Goal: Task Accomplishment & Management: Use online tool/utility

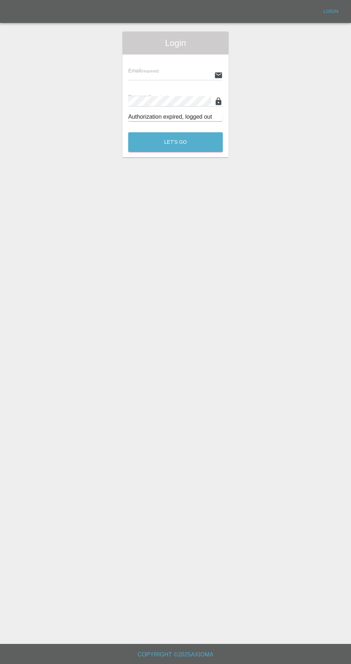
click at [161, 72] on input "text" at bounding box center [169, 75] width 83 height 10
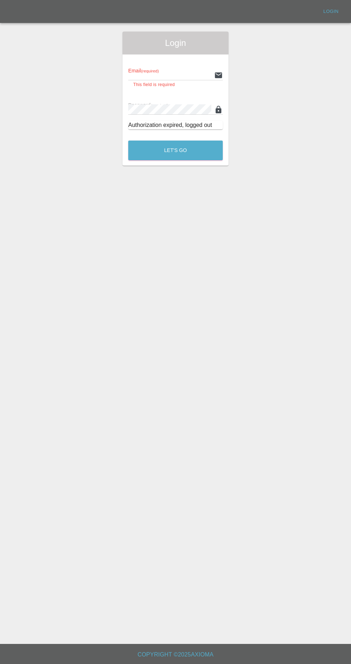
type input "[EMAIL_ADDRESS][DOMAIN_NAME]"
click at [128, 141] on button "Let's Go" at bounding box center [175, 151] width 95 height 20
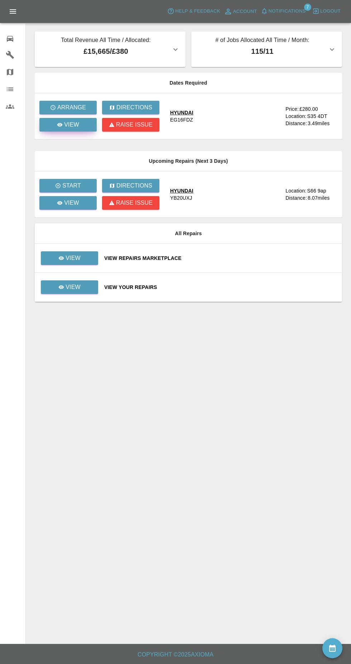
click at [60, 125] on icon at bounding box center [59, 125] width 5 height 4
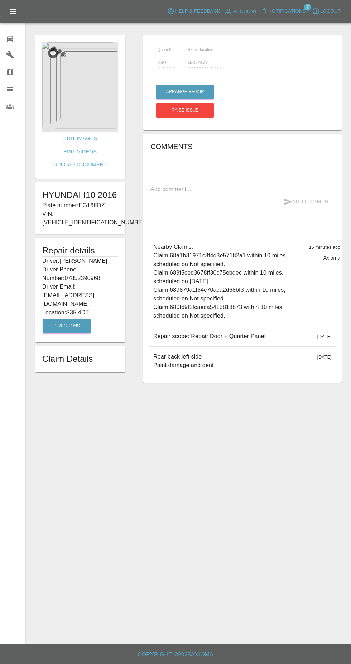
click at [86, 102] on img at bounding box center [80, 87] width 76 height 90
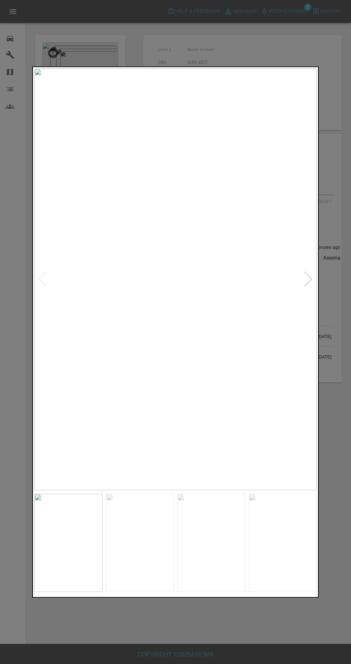
click at [132, 557] on img at bounding box center [140, 543] width 68 height 98
click at [201, 536] on img at bounding box center [211, 543] width 68 height 98
click at [255, 542] on img at bounding box center [283, 543] width 68 height 98
click at [65, 513] on img at bounding box center [68, 543] width 68 height 98
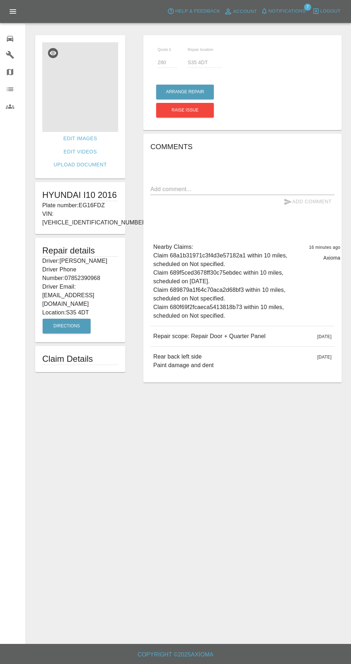
click at [94, 95] on img at bounding box center [80, 87] width 76 height 90
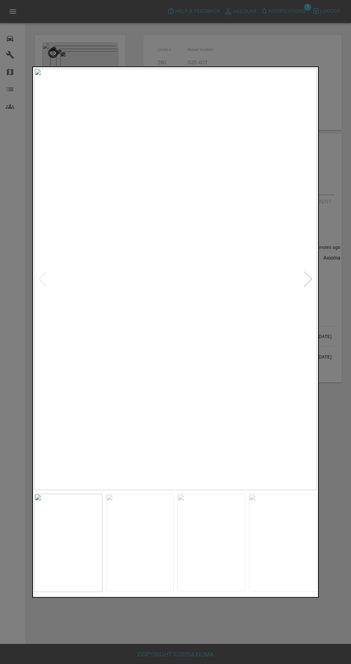
scroll to position [5, 0]
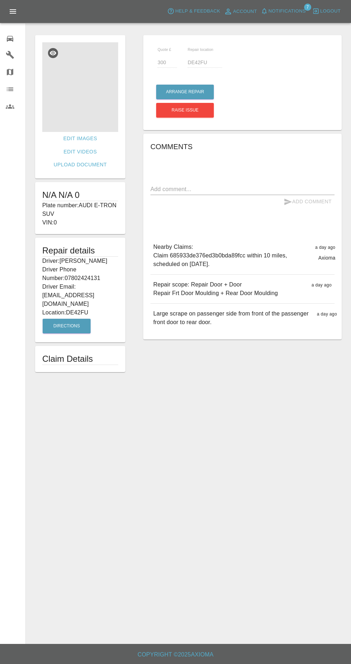
click at [86, 81] on img at bounding box center [80, 87] width 76 height 90
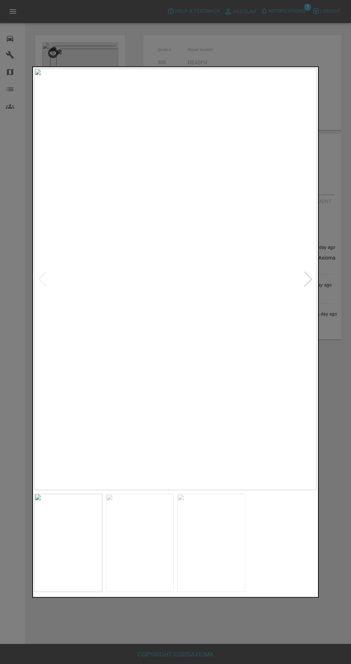
click at [136, 551] on img at bounding box center [140, 543] width 68 height 98
click at [223, 547] on img at bounding box center [211, 543] width 68 height 98
click at [298, 38] on div at bounding box center [175, 332] width 351 height 664
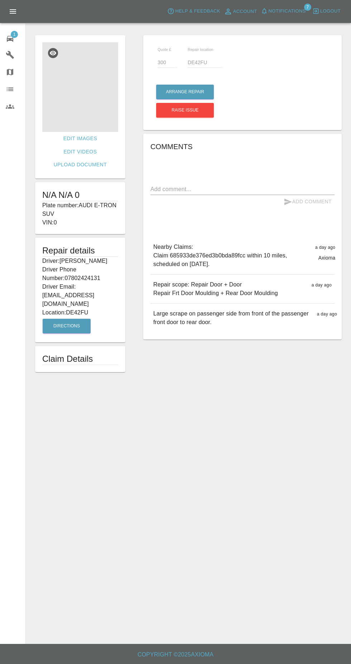
click at [90, 100] on img at bounding box center [80, 87] width 76 height 90
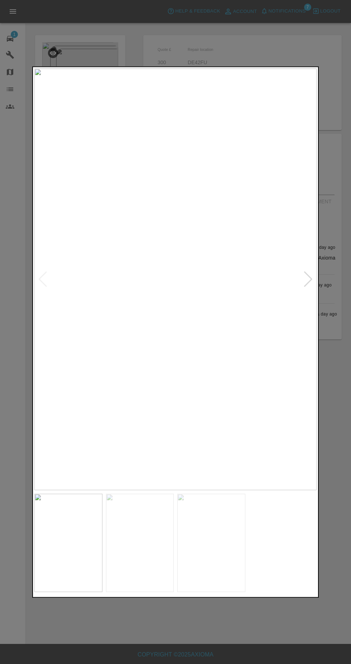
click at [136, 542] on img at bounding box center [140, 543] width 68 height 98
click at [200, 533] on img at bounding box center [211, 543] width 68 height 98
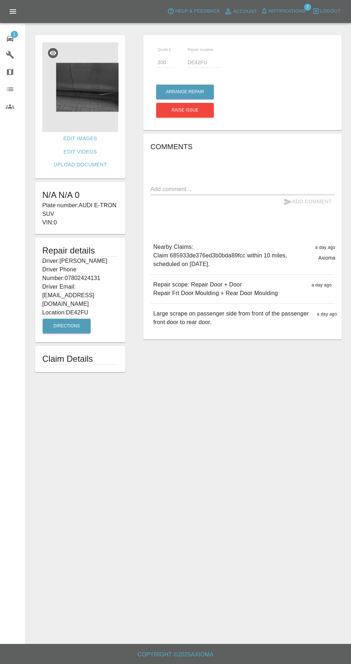
click at [90, 102] on img at bounding box center [80, 87] width 76 height 90
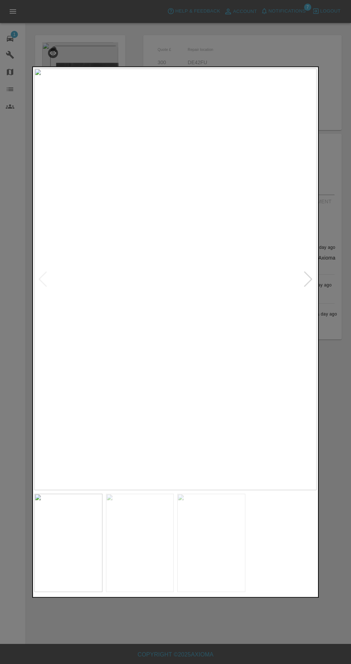
click at [130, 549] on img at bounding box center [140, 543] width 68 height 98
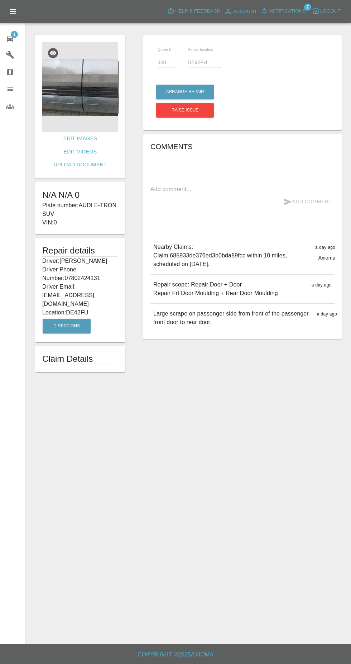
click at [71, 105] on img at bounding box center [80, 87] width 76 height 90
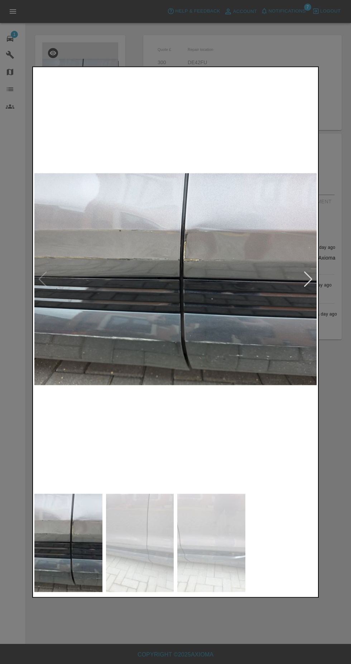
click at [135, 555] on img at bounding box center [140, 543] width 68 height 98
